Goal: Transaction & Acquisition: Purchase product/service

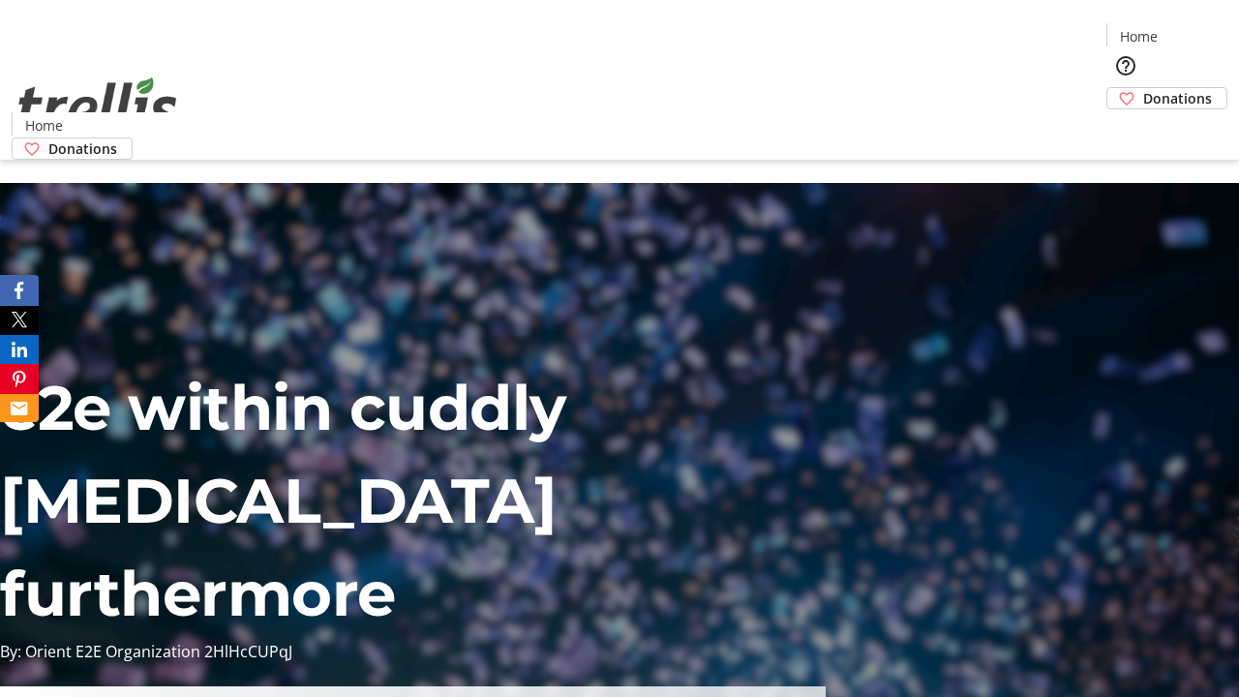
click at [1143, 88] on span "Donations" at bounding box center [1177, 98] width 69 height 20
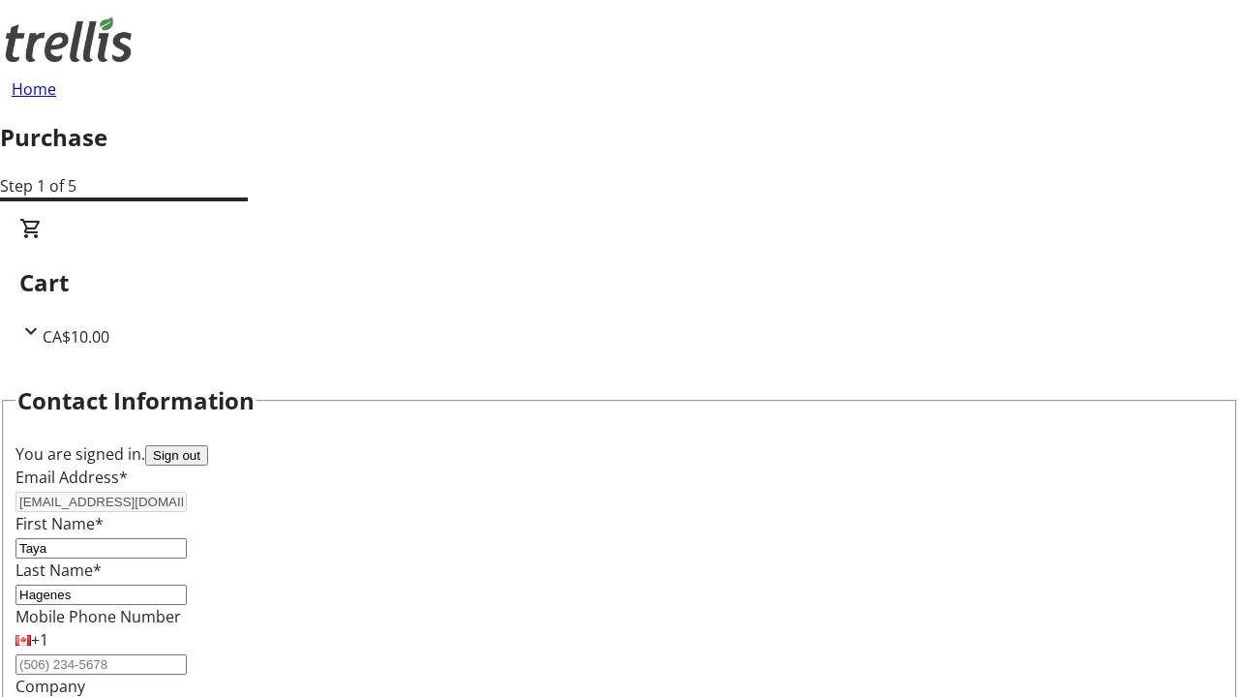
select select "BC"
select select "CA"
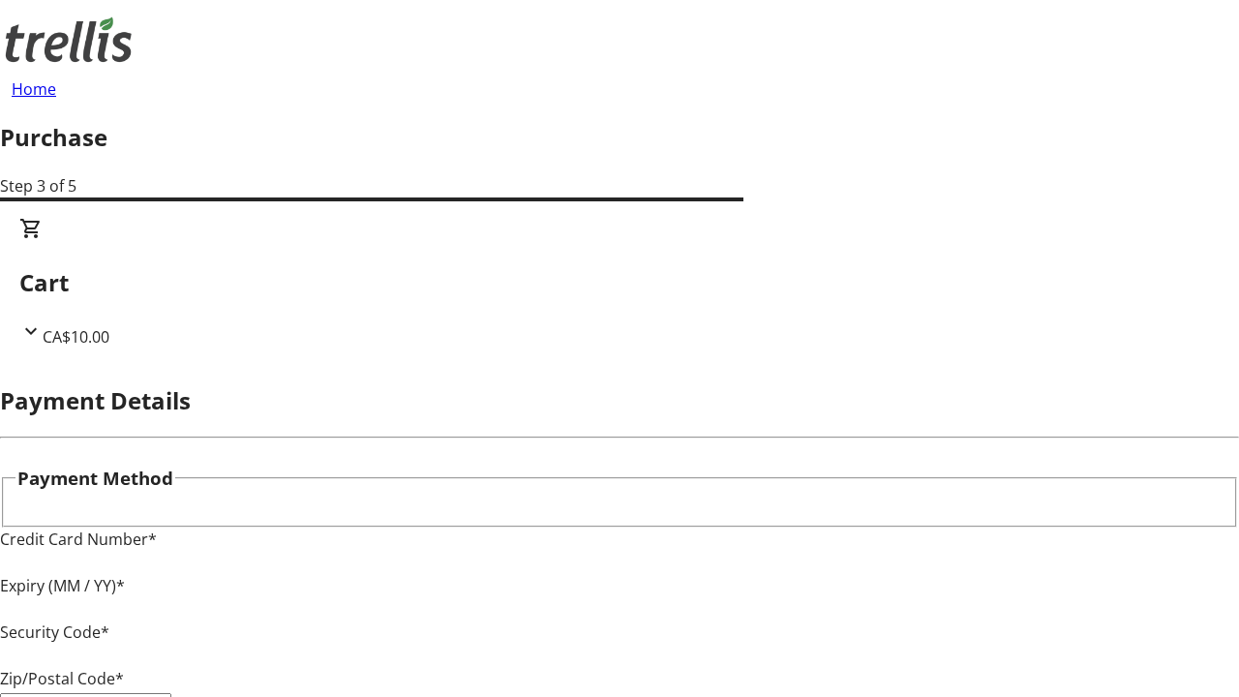
type input "V1Y 0C2"
